Goal: Transaction & Acquisition: Purchase product/service

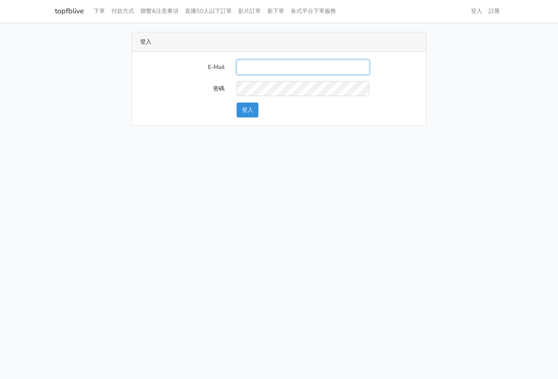
click at [259, 67] on input "E-Mail" at bounding box center [303, 67] width 133 height 15
type input "kinho.leong@saikim.com.my"
click at [238, 110] on button "登入" at bounding box center [248, 110] width 22 height 15
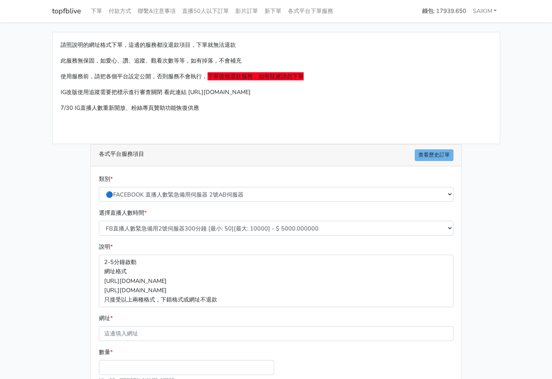
scroll to position [54, 0]
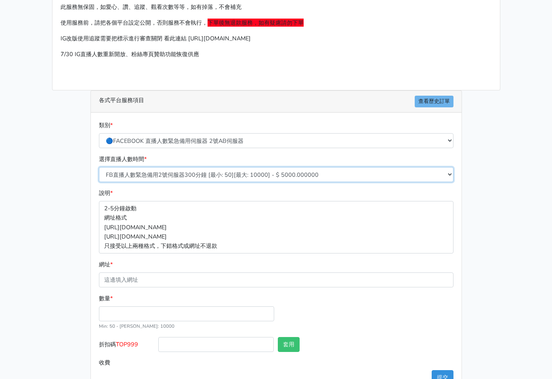
click at [219, 172] on select "FB直播人數緊急備用2號伺服器300分鐘 [最小: 50][最大: 10000] - $ 5000.000000 FB直播人數緊急備用2號伺服器60分鐘 [最…" at bounding box center [276, 174] width 355 height 15
select select "575"
click at [99, 167] on select "FB直播人數緊急備用2號伺服器300分鐘 [最小: 50][最大: 10000] - $ 5000.000000 FB直播人數緊急備用2號伺服器60分鐘 [最…" at bounding box center [276, 174] width 355 height 15
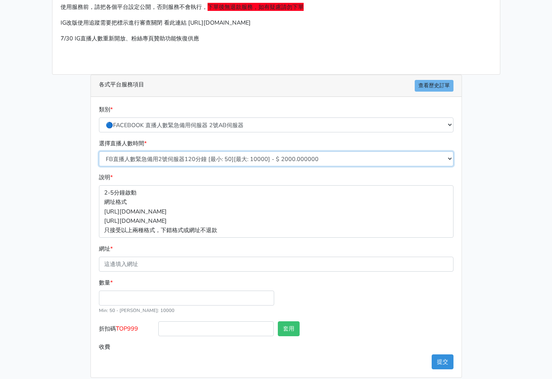
scroll to position [78, 0]
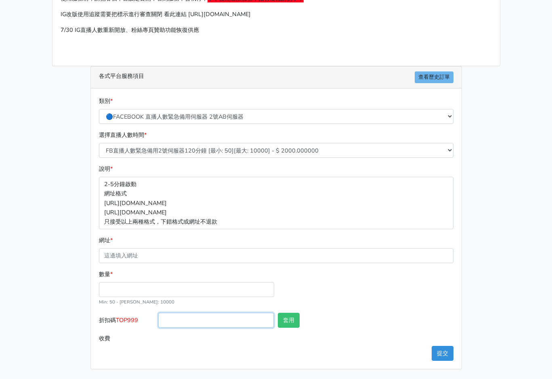
click at [182, 322] on input "折扣碼 TOP999" at bounding box center [216, 320] width 116 height 15
type input "TOP456"
click at [149, 294] on input "數量 *" at bounding box center [186, 289] width 175 height 15
type input "250"
type input "500.000"
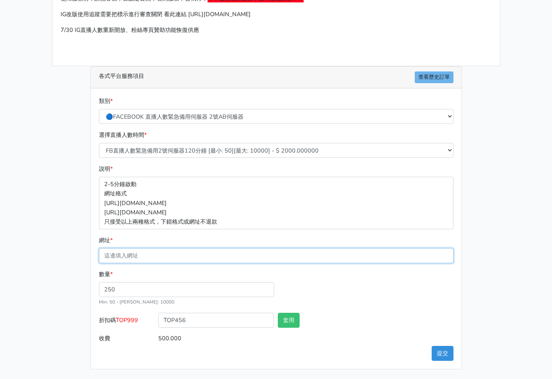
paste input "[URL][DOMAIN_NAME][DOMAIN_NAME]"
type input "[URL][DOMAIN_NAME][DOMAIN_NAME]"
click at [447, 361] on div "類別 * 🔵FACEBOOK 直播人數緊急備用伺服器 2號AB伺服器 🔵FACEBOOK 網軍專用貼文留言 安全保密 🔵9/30 FACEBOOK 直播人數緩…" at bounding box center [276, 229] width 371 height 281
click at [429, 350] on div "類別 * 🔵FACEBOOK 直播人數緊急備用伺服器 2號AB伺服器 🔵FACEBOOK 網軍專用貼文留言 安全保密 🔵9/30 FACEBOOK 直播人數緩…" at bounding box center [276, 229] width 371 height 281
click at [438, 354] on button "提交" at bounding box center [443, 353] width 22 height 15
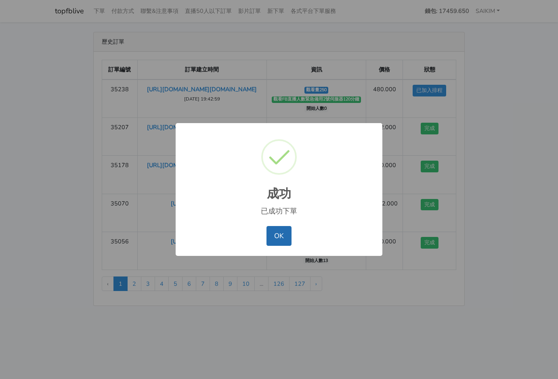
click at [282, 241] on button "OK" at bounding box center [279, 235] width 25 height 19
